Goal: Understand process/instructions: Learn how to perform a task or action

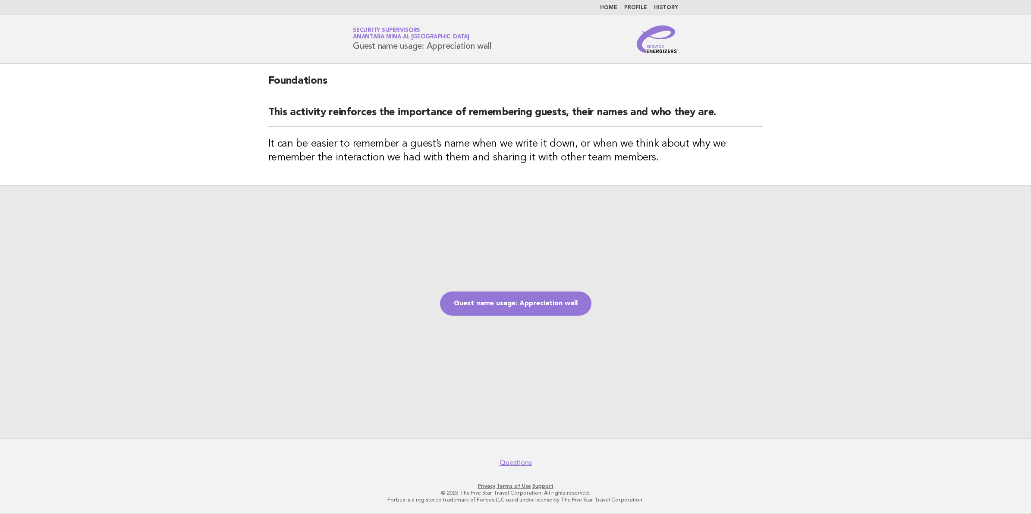
drag, startPoint x: 493, startPoint y: 45, endPoint x: 406, endPoint y: 53, distance: 87.5
click at [406, 53] on header "Service Energizers Security Supervisors Anantara Mina al [GEOGRAPHIC_DATA] Gues…" at bounding box center [515, 39] width 1031 height 49
drag, startPoint x: 406, startPoint y: 53, endPoint x: 356, endPoint y: 46, distance: 50.6
click at [356, 46] on h1 "Service Energizers Security Supervisors Anantara Mina al [GEOGRAPHIC_DATA] Gues…" at bounding box center [422, 39] width 138 height 22
drag, startPoint x: 356, startPoint y: 47, endPoint x: 506, endPoint y: 50, distance: 150.1
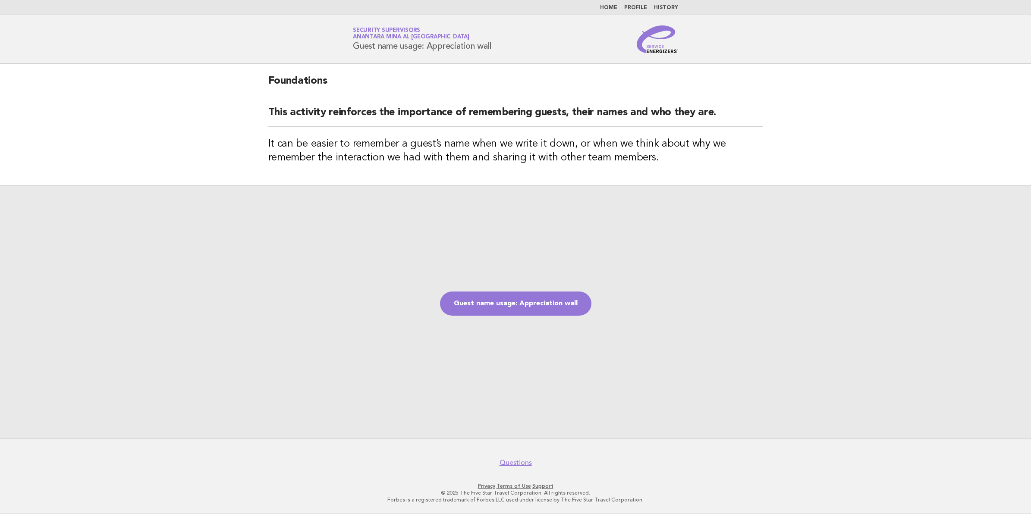
click at [506, 50] on div "Service Energizers Security Supervisors Anantara Mina al [GEOGRAPHIC_DATA] Gues…" at bounding box center [515, 39] width 349 height 28
copy h1 "Guest name usage: Appreciation wall"
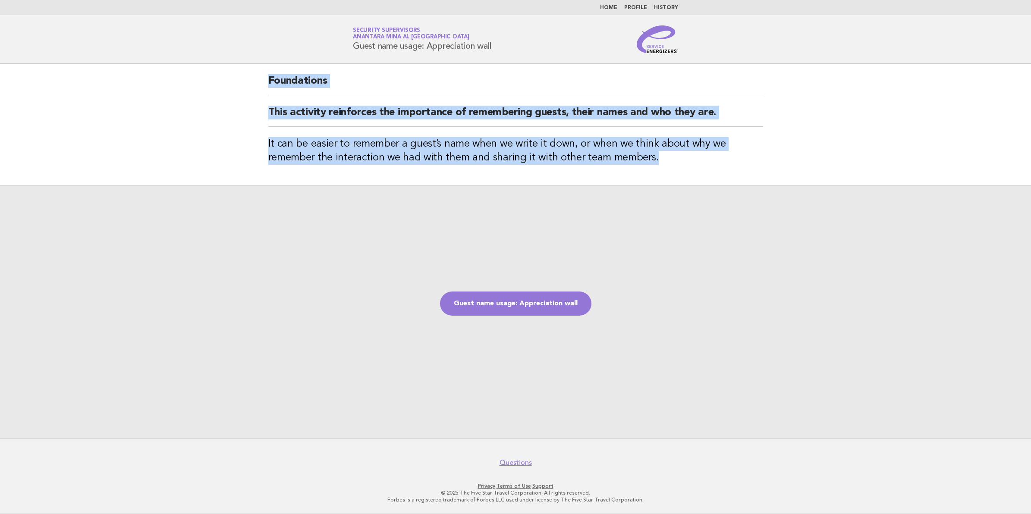
drag, startPoint x: 268, startPoint y: 83, endPoint x: 676, endPoint y: 160, distance: 414.7
click at [676, 160] on div "Foundations This activity reinforces the importance of remembering guests, thei…" at bounding box center [515, 125] width 515 height 122
copy div "Foundations This activity reinforces the importance of remembering guests, thei…"
click at [524, 309] on link "Guest name usage: Appreciation wall" at bounding box center [515, 304] width 151 height 24
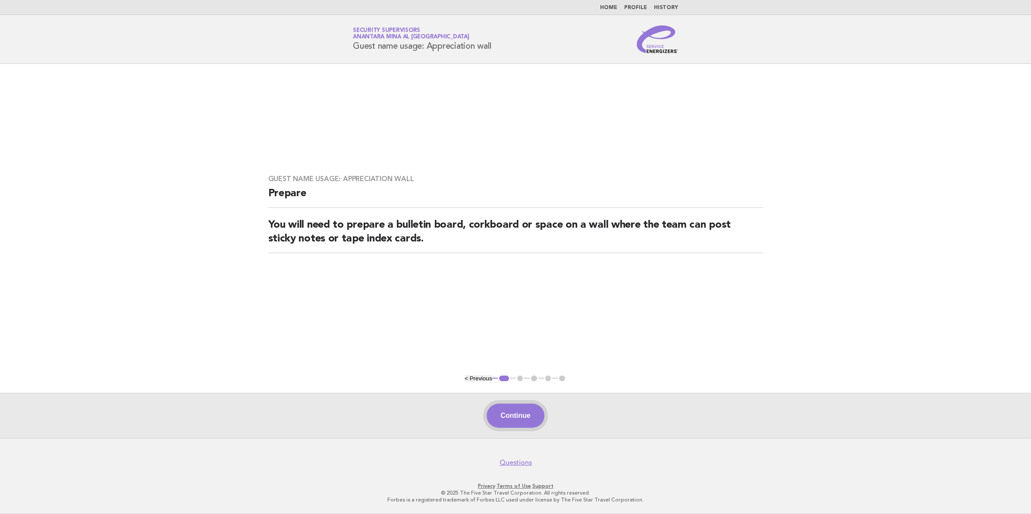
click at [521, 412] on button "Continue" at bounding box center [514, 416] width 57 height 24
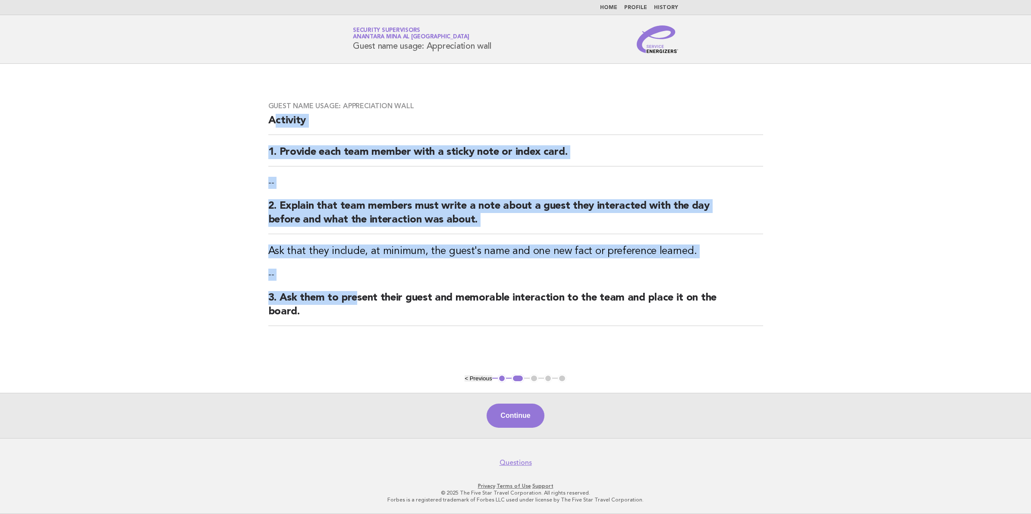
drag, startPoint x: 272, startPoint y: 121, endPoint x: 356, endPoint y: 288, distance: 186.7
click at [356, 288] on div "Guest name usage: Appreciation wall Activity 1. Provide each team member with a…" at bounding box center [515, 218] width 515 height 255
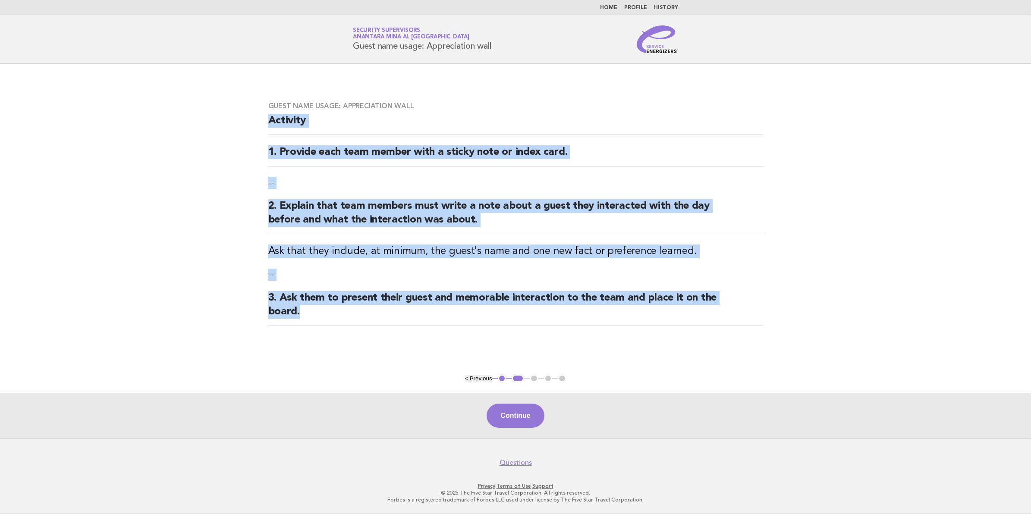
drag, startPoint x: 270, startPoint y: 119, endPoint x: 361, endPoint y: 324, distance: 224.3
click at [361, 324] on div "Guest name usage: Appreciation wall Activity 1. Provide each team member with a…" at bounding box center [515, 218] width 515 height 255
copy div "Activity 1. Provide each team member with a sticky note or index card. -- 2. Ex…"
click at [523, 423] on button "Continue" at bounding box center [514, 416] width 57 height 24
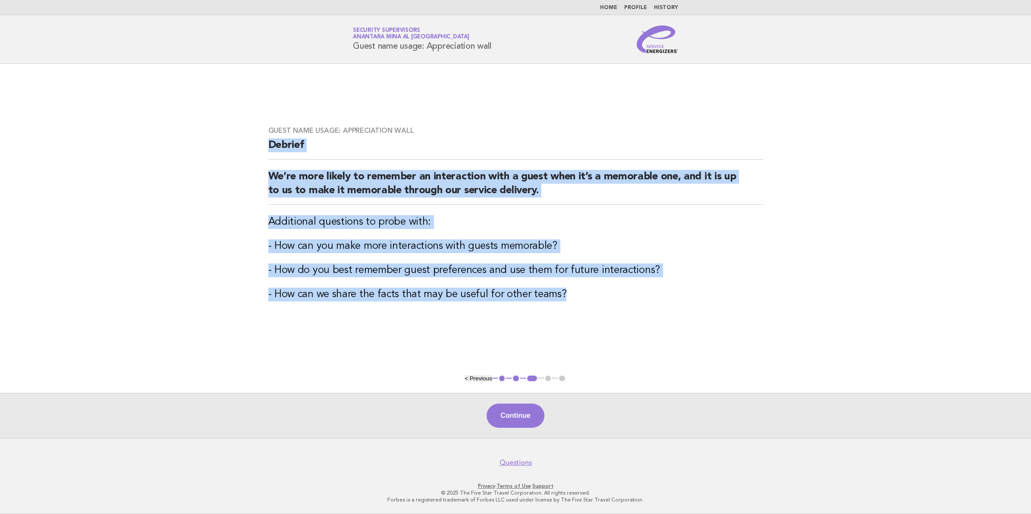
drag, startPoint x: 269, startPoint y: 144, endPoint x: 588, endPoint y: 292, distance: 351.6
click at [588, 292] on div "Guest name usage: Appreciation wall Debrief We’re more likely to remember an in…" at bounding box center [515, 219] width 515 height 206
copy div "Debrief We’re more likely to remember an interaction with a guest when it’s a m…"
click at [529, 413] on button "Continue" at bounding box center [514, 416] width 57 height 24
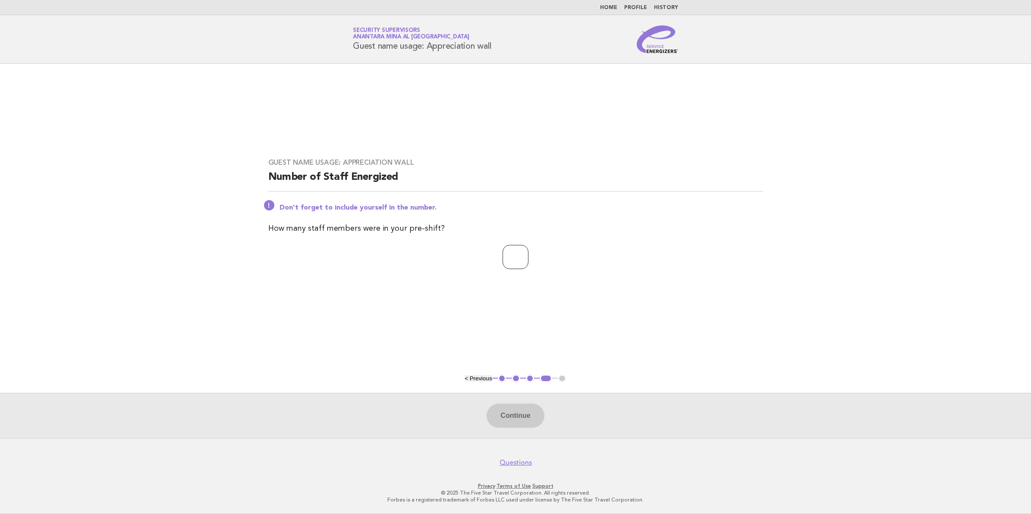
click at [514, 260] on input "number" at bounding box center [515, 257] width 26 height 24
type input "**"
click at [513, 408] on button "Continue" at bounding box center [514, 416] width 57 height 24
